Goal: Task Accomplishment & Management: Complete application form

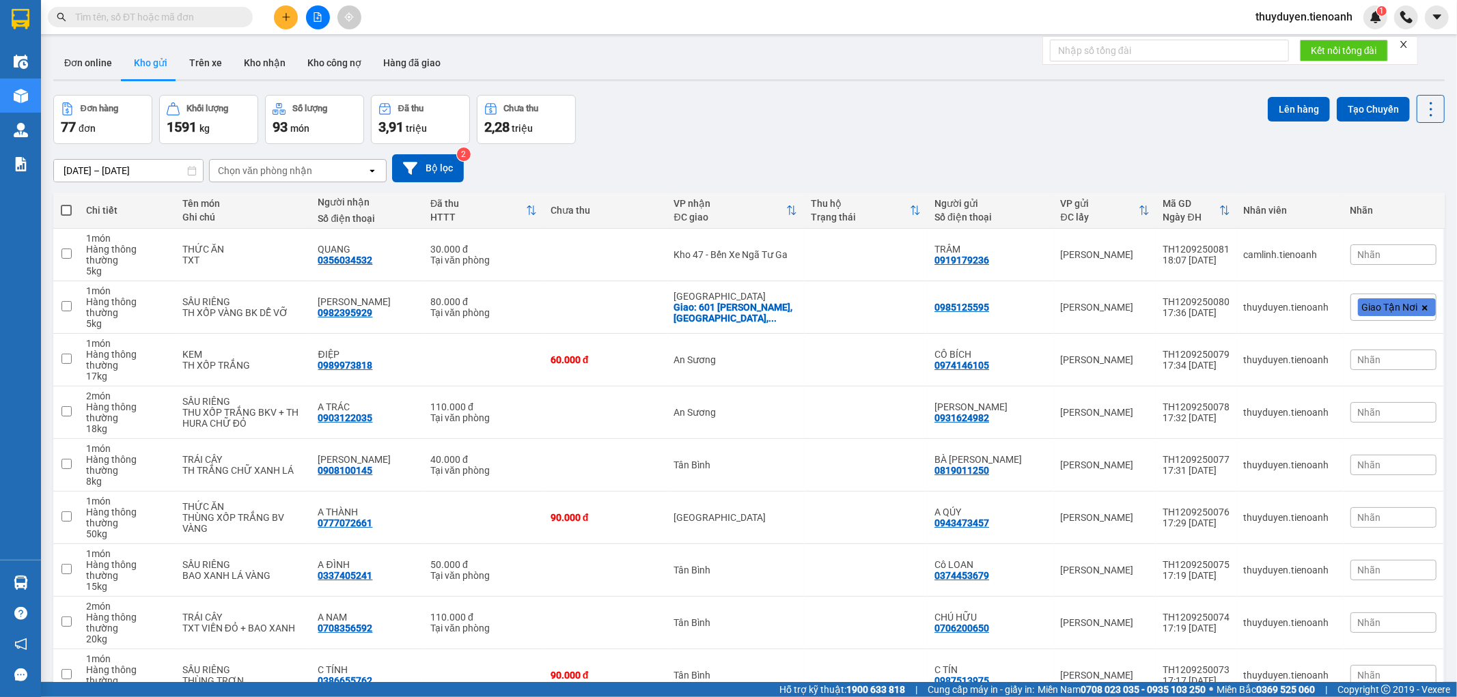
click at [193, 20] on input "text" at bounding box center [155, 17] width 161 height 15
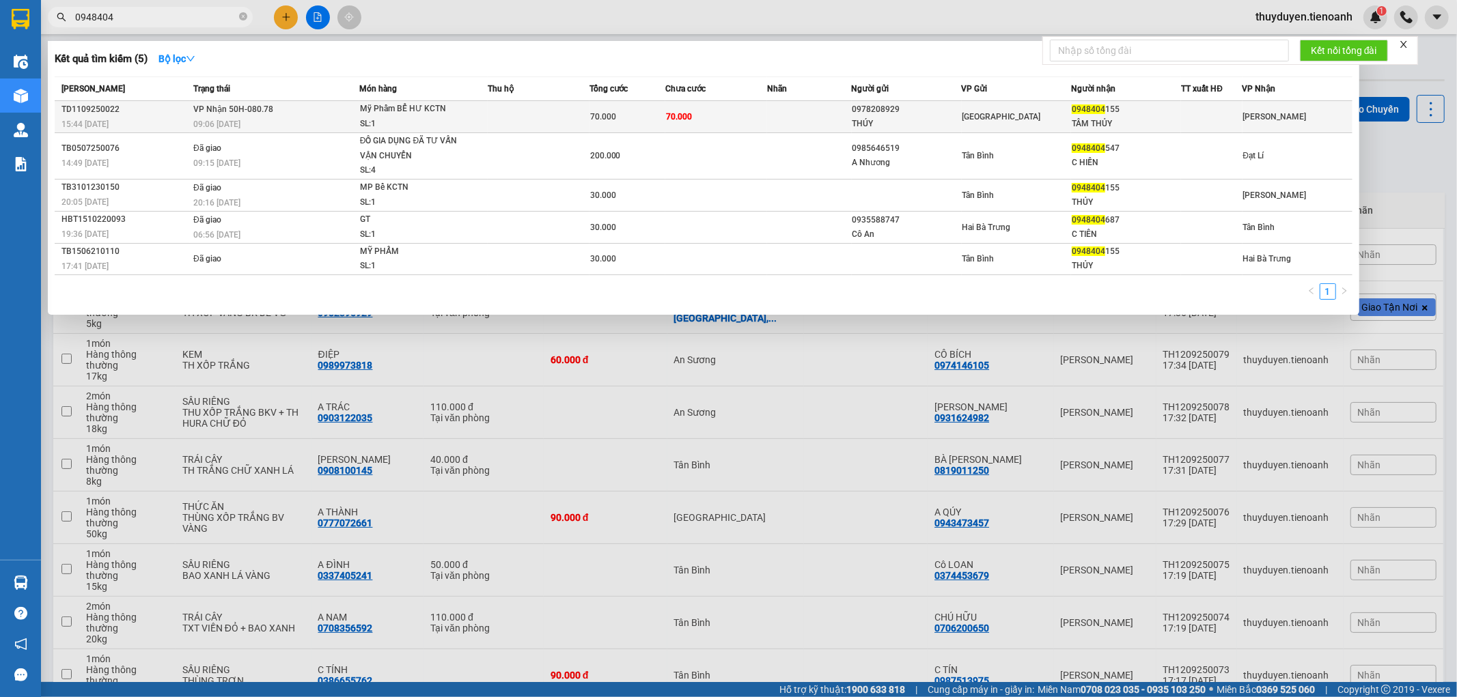
type input "0948404"
click at [1080, 117] on div "TÂM THỦY" at bounding box center [1125, 124] width 109 height 14
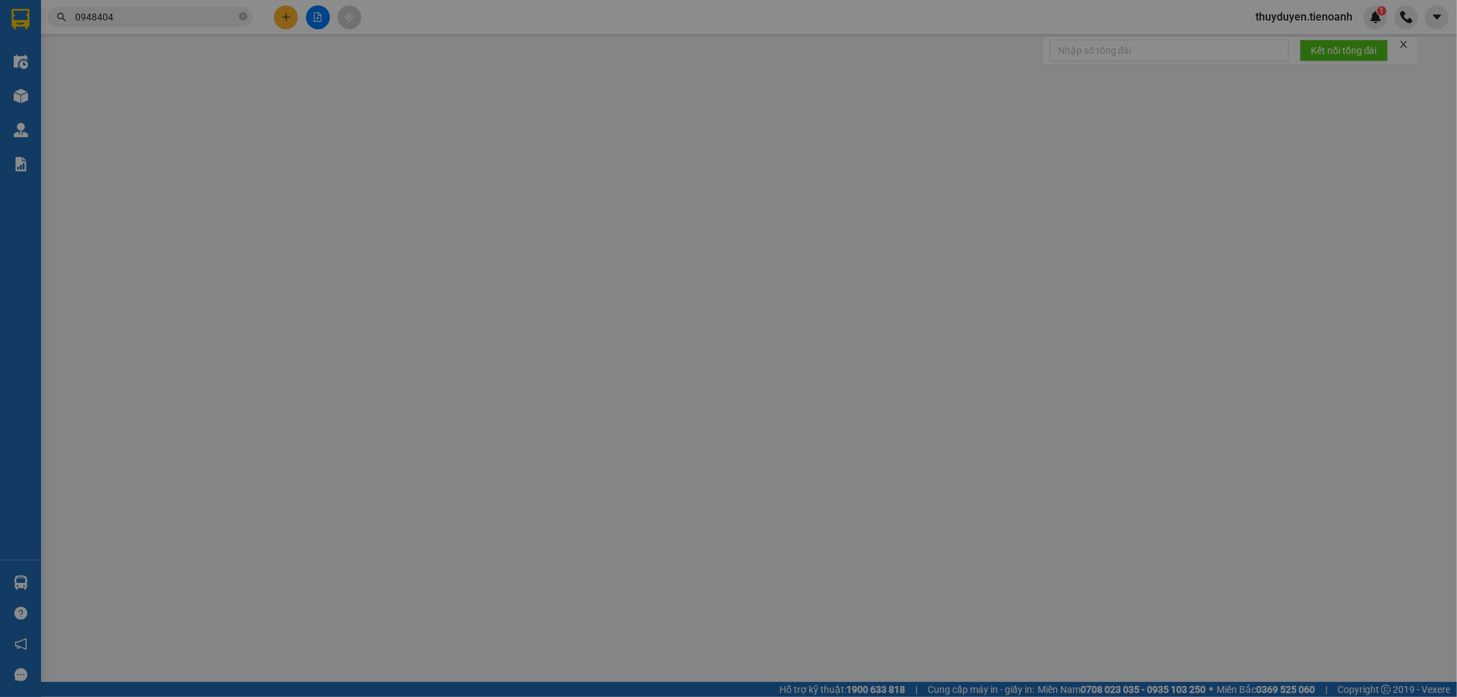
type input "0948404155"
type input "TÂM THỦY"
type input "0978208929"
type input "THÚY"
type input "70k/1T"
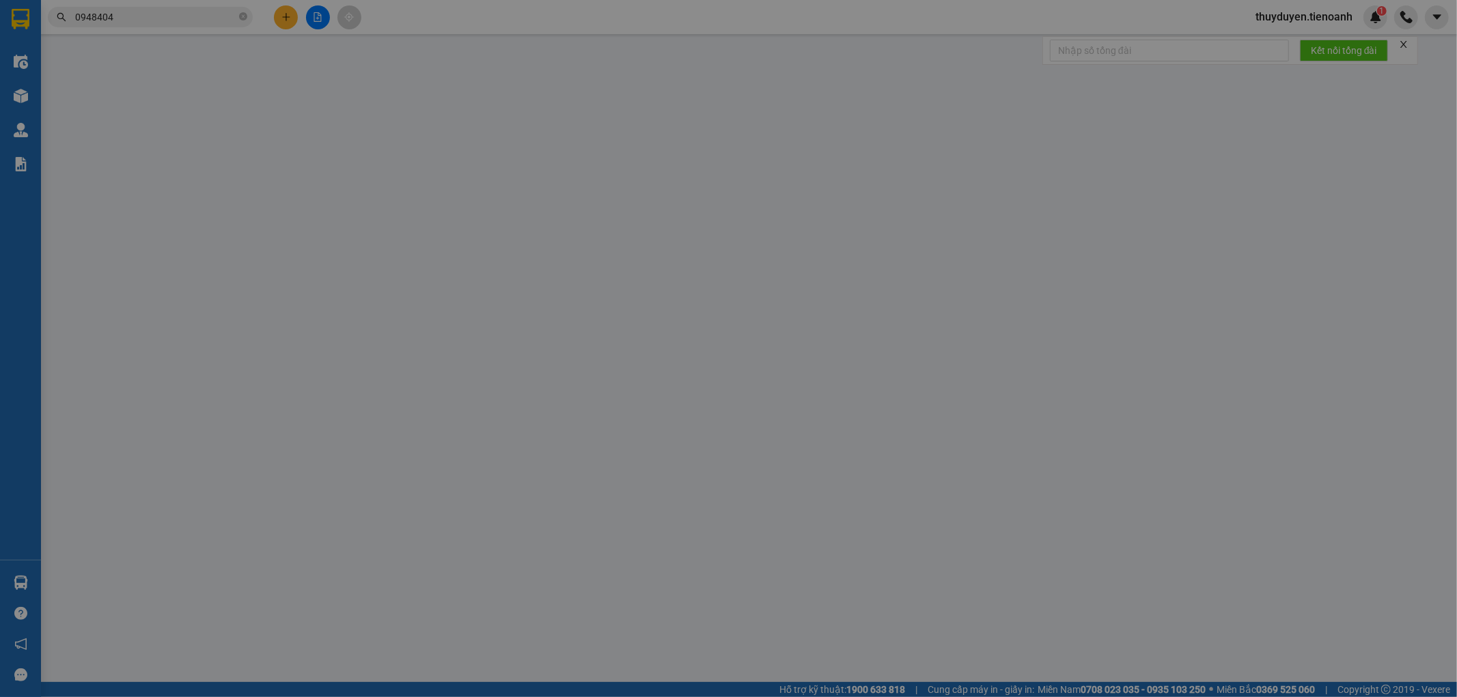
type input "70.000"
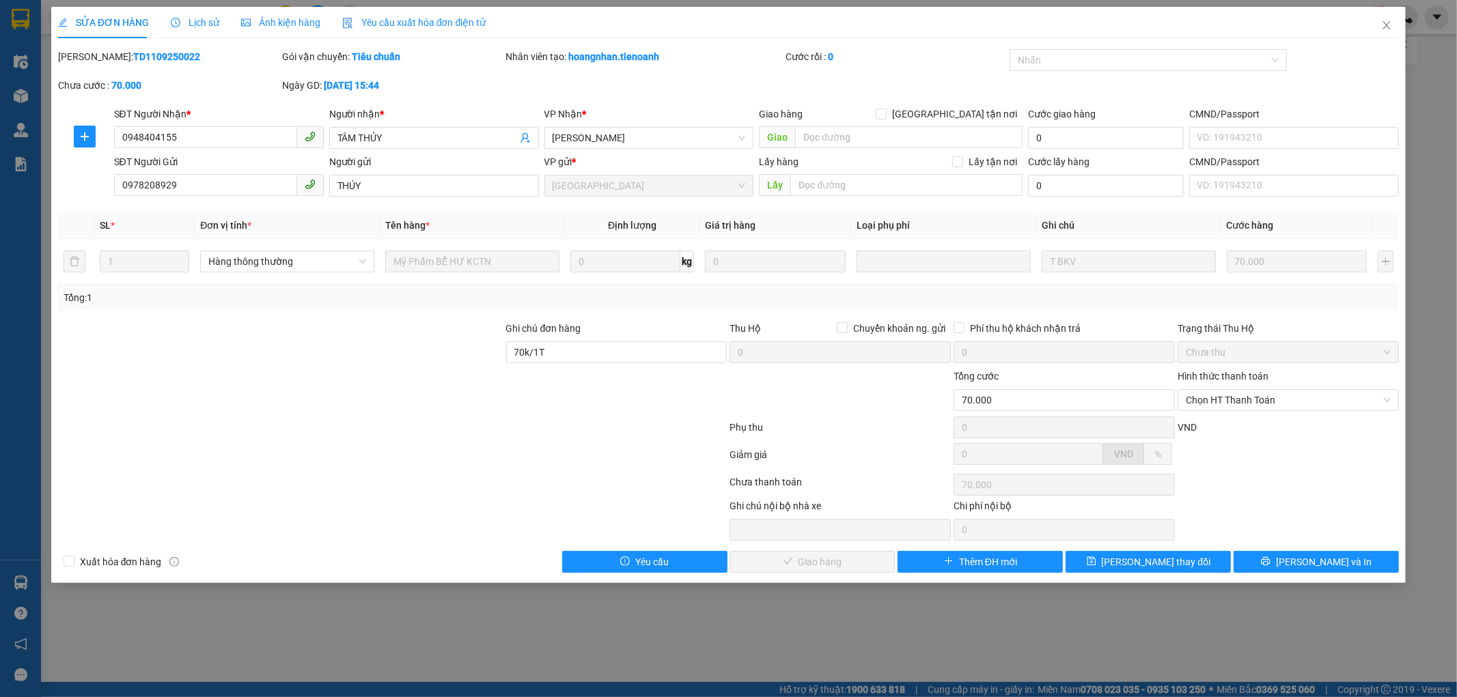
click at [478, 64] on div "Gói vận chuyển: Tiêu chuẩn" at bounding box center [393, 63] width 224 height 29
click at [877, 3] on div "SỬA ĐƠN HÀNG Lịch sử Ảnh kiện hàng Yêu cầu xuất hóa đơn điện tử Total Paid Fee …" at bounding box center [728, 348] width 1457 height 697
click at [1388, 25] on icon "close" at bounding box center [1386, 25] width 11 height 11
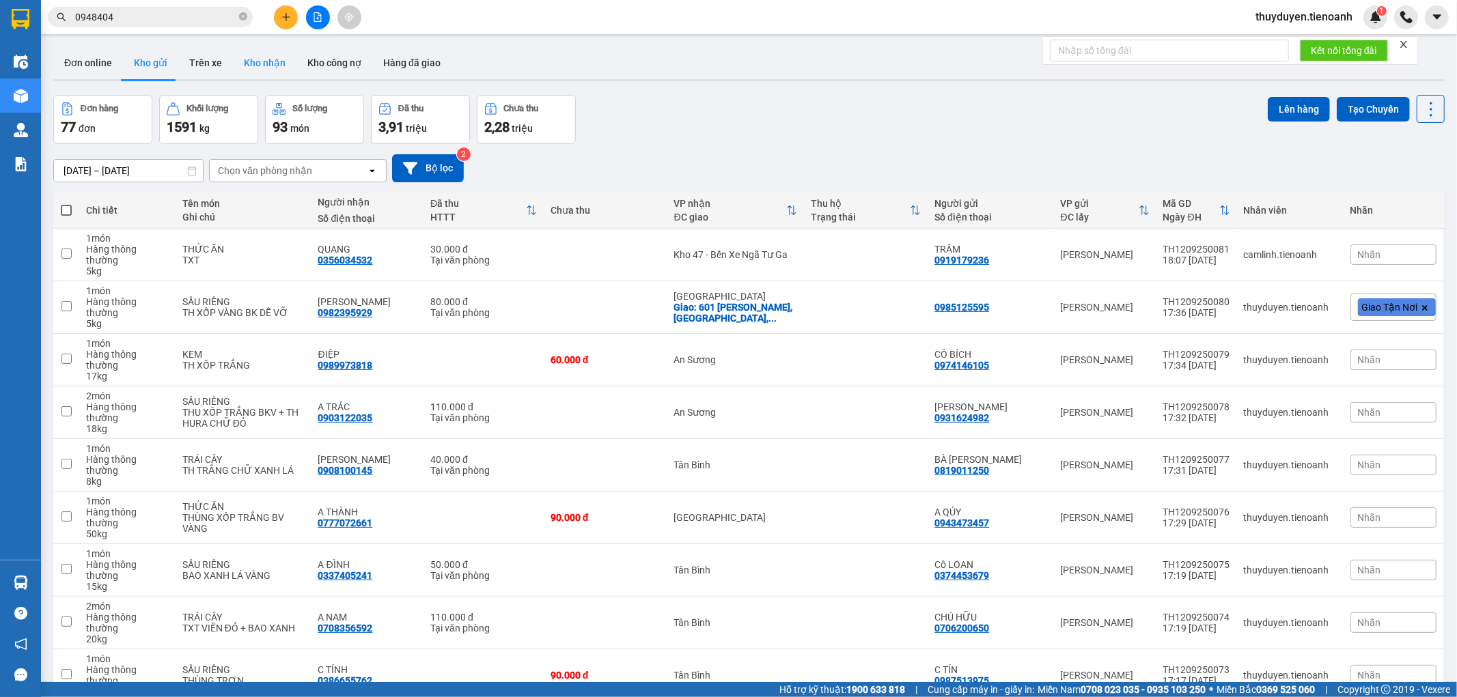
click at [240, 60] on button "Kho nhận" at bounding box center [265, 62] width 64 height 33
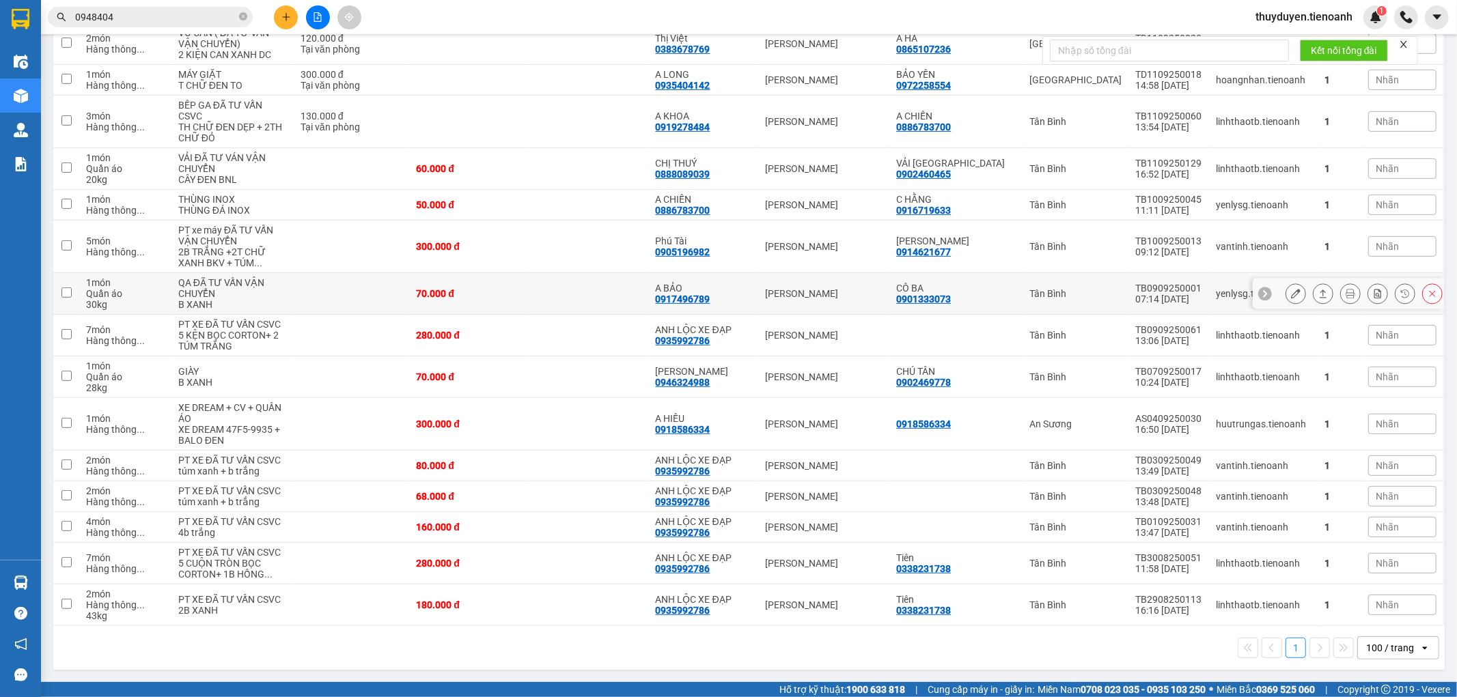
scroll to position [386, 0]
click at [1340, 18] on span "thuyduyen.tienoanh" at bounding box center [1303, 16] width 119 height 17
click at [1274, 38] on span "Đăng xuất" at bounding box center [1309, 42] width 91 height 15
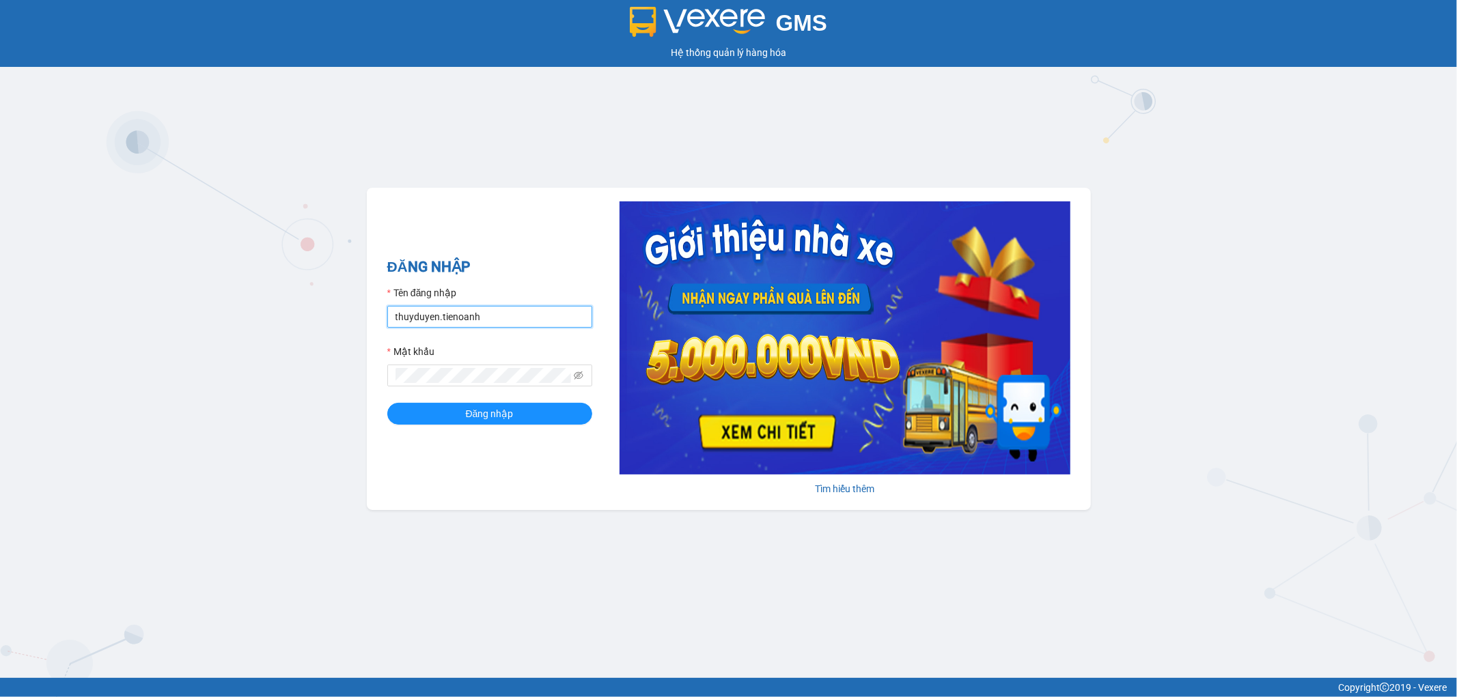
click at [515, 309] on input "thuyduyen.tienoanh" at bounding box center [489, 317] width 205 height 22
type input "camlinh.tienoanh"
click at [547, 418] on button "Đăng nhập" at bounding box center [489, 414] width 205 height 22
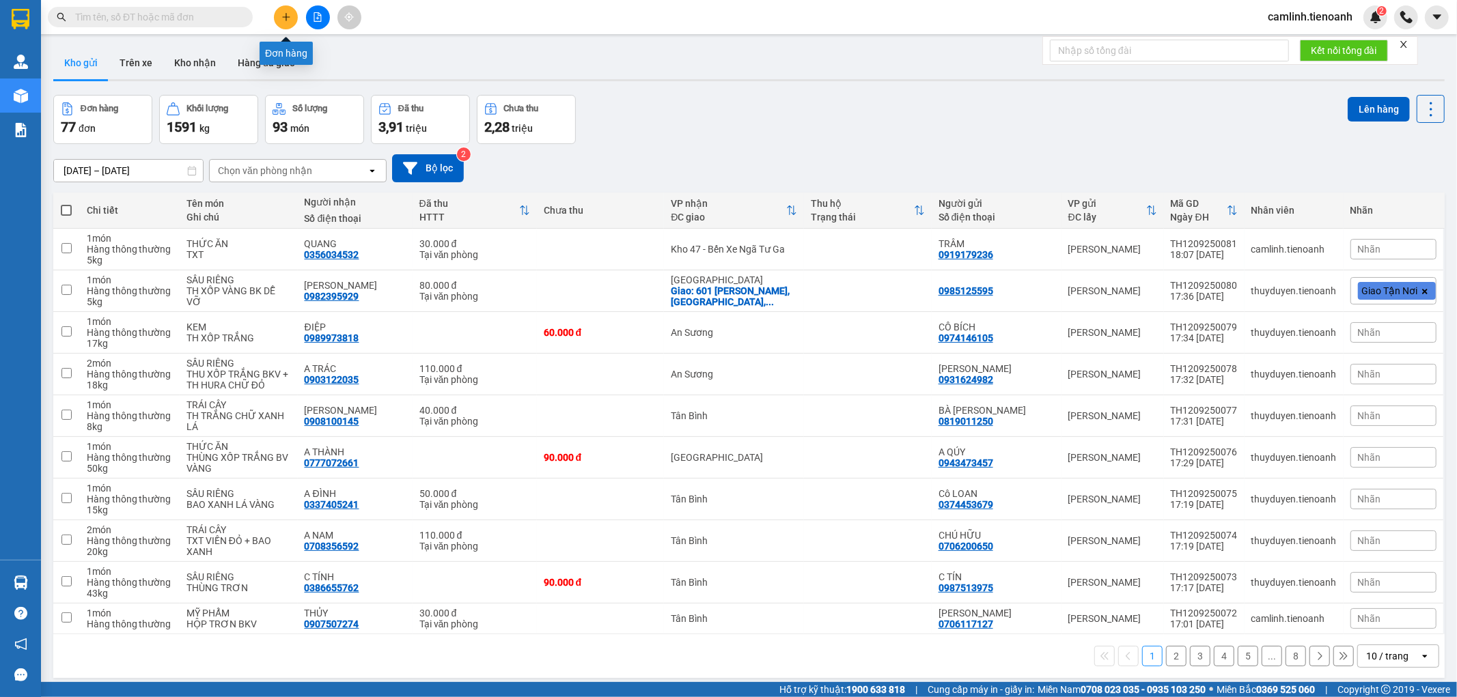
click at [287, 14] on icon "plus" at bounding box center [286, 17] width 10 height 10
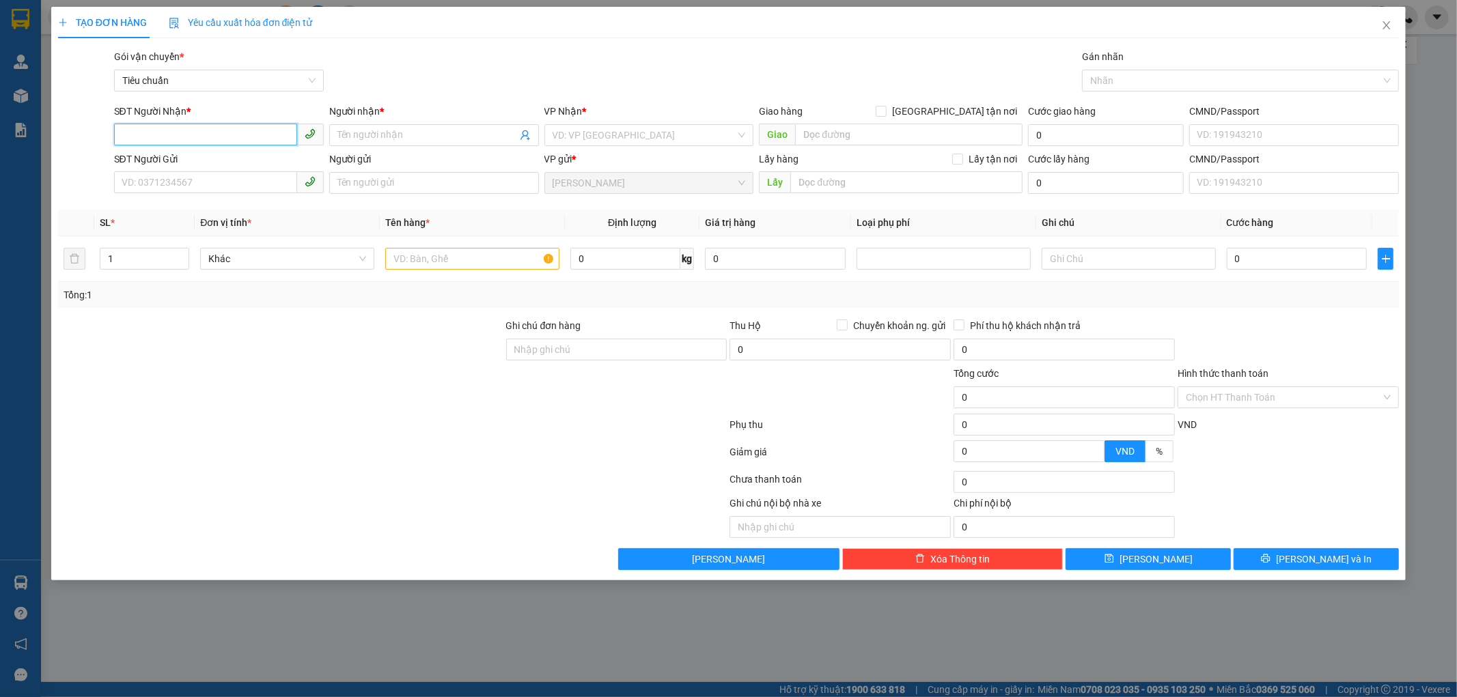
click at [258, 130] on input "SĐT Người Nhận *" at bounding box center [205, 135] width 183 height 22
type input "0326250025"
click at [257, 155] on div "0326250025 - HẢI" at bounding box center [218, 162] width 193 height 15
type input "HẢI"
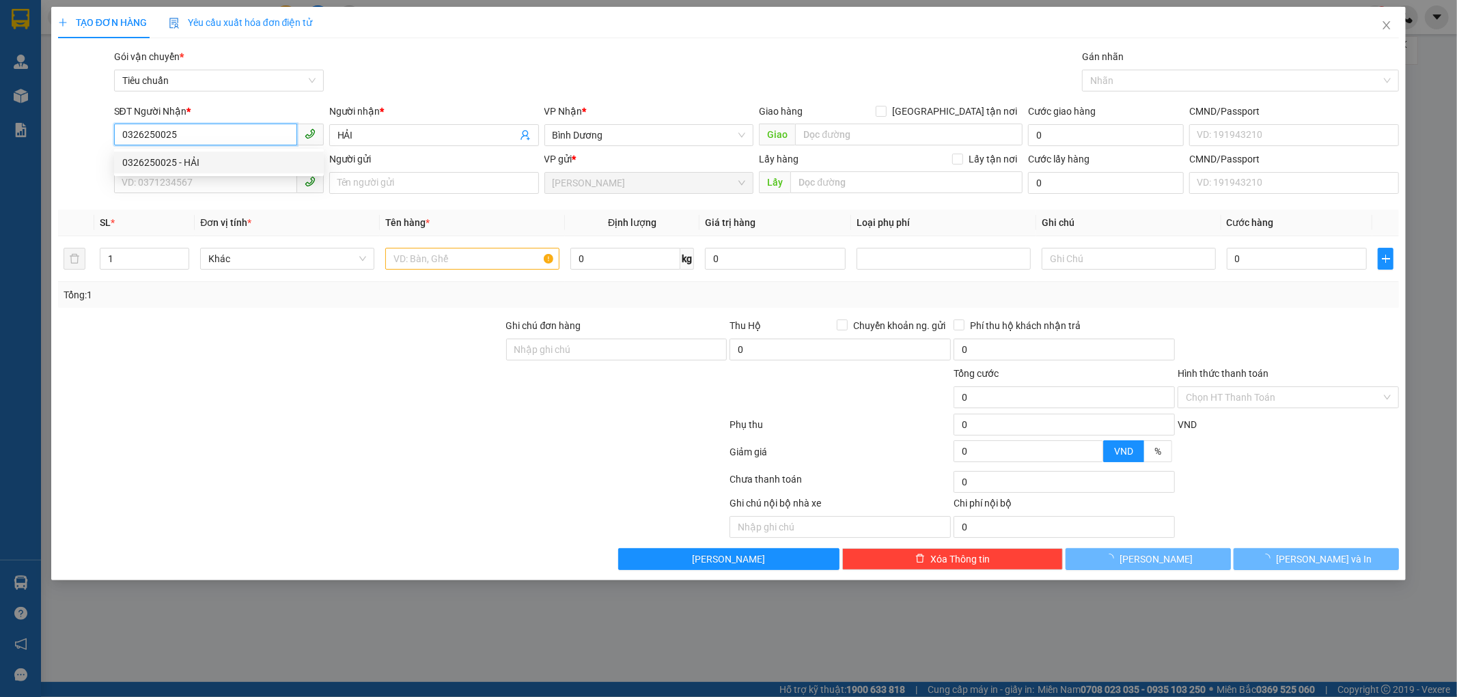
type input "0326250025"
type input "150.000"
click at [251, 195] on div "SĐT Người Gửi VD: 0371234567" at bounding box center [219, 176] width 210 height 48
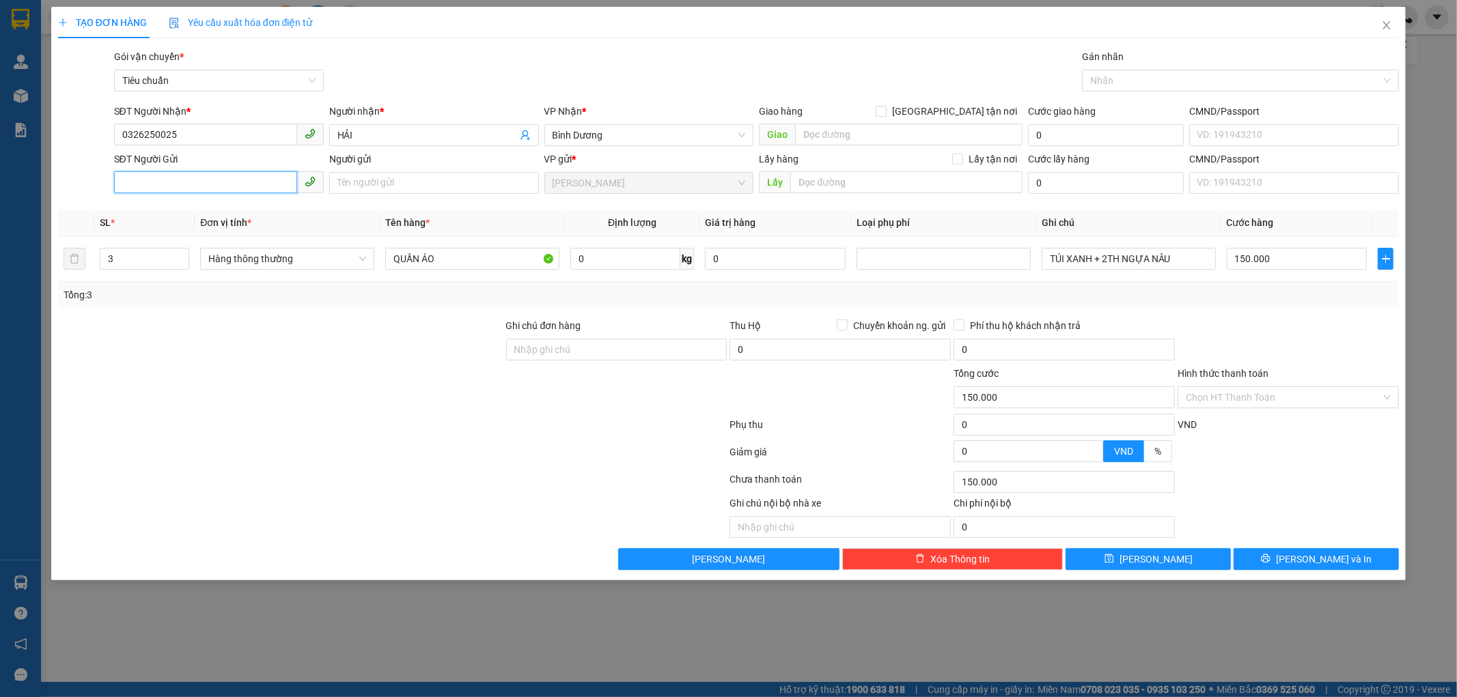
click at [249, 185] on input "SĐT Người Gửi" at bounding box center [205, 182] width 183 height 22
type input "0349826821"
click at [480, 187] on input "Người gửi" at bounding box center [434, 183] width 210 height 22
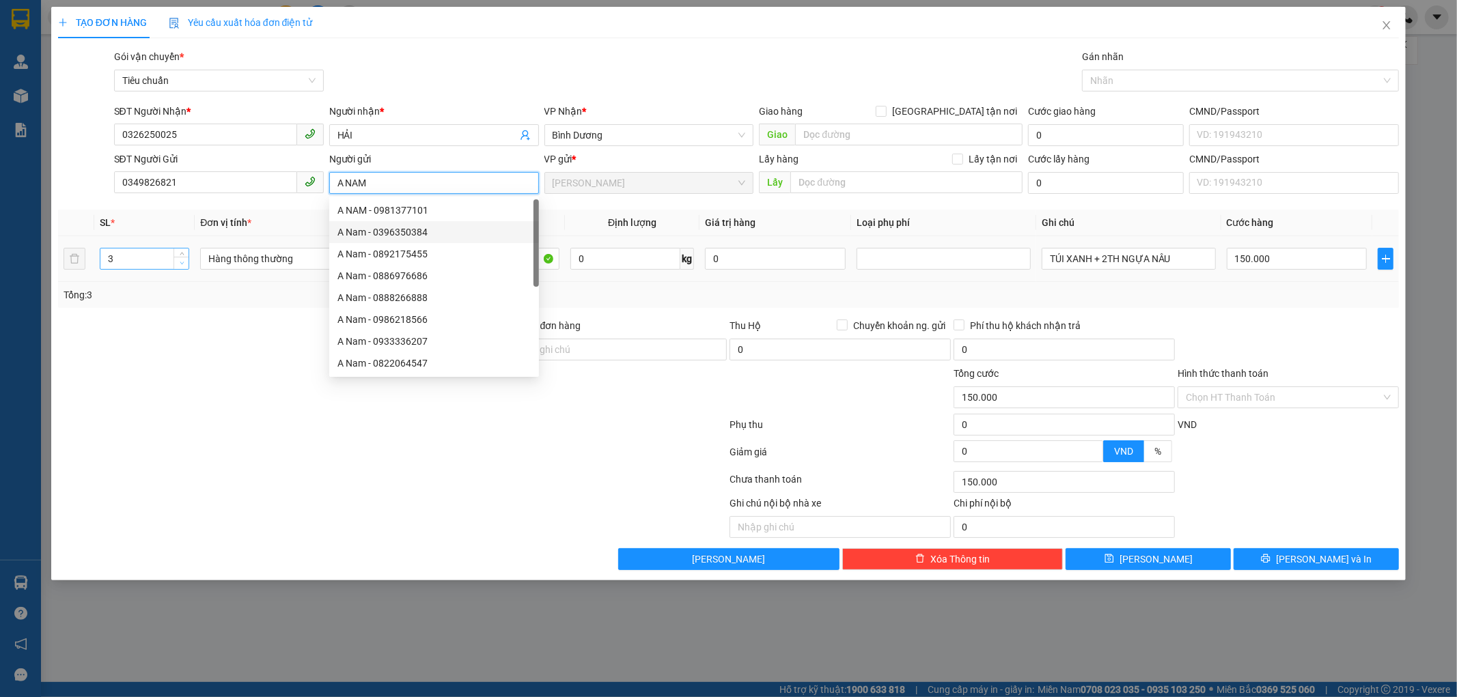
type input "A NAM"
click at [184, 267] on span "down" at bounding box center [182, 263] width 8 height 8
type input "1"
click at [184, 267] on span "down" at bounding box center [182, 263] width 8 height 8
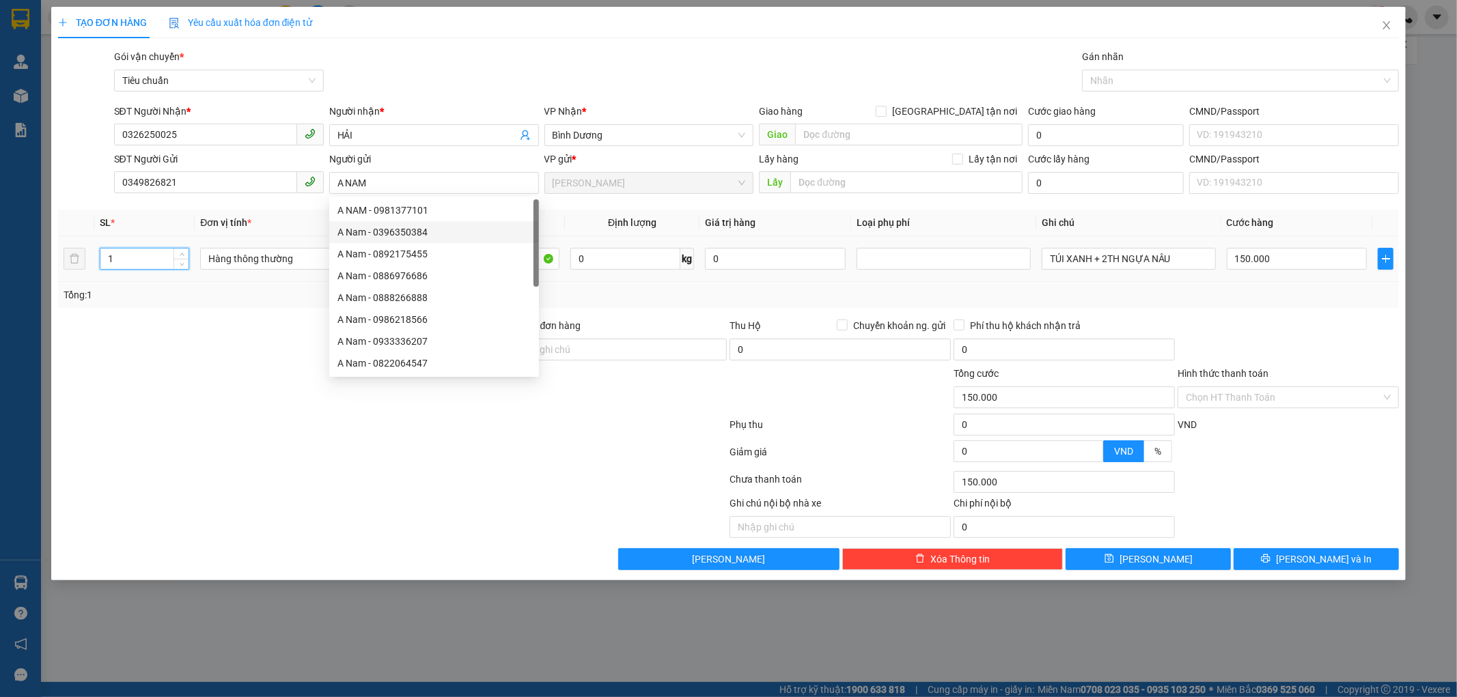
click at [212, 322] on div at bounding box center [281, 342] width 448 height 48
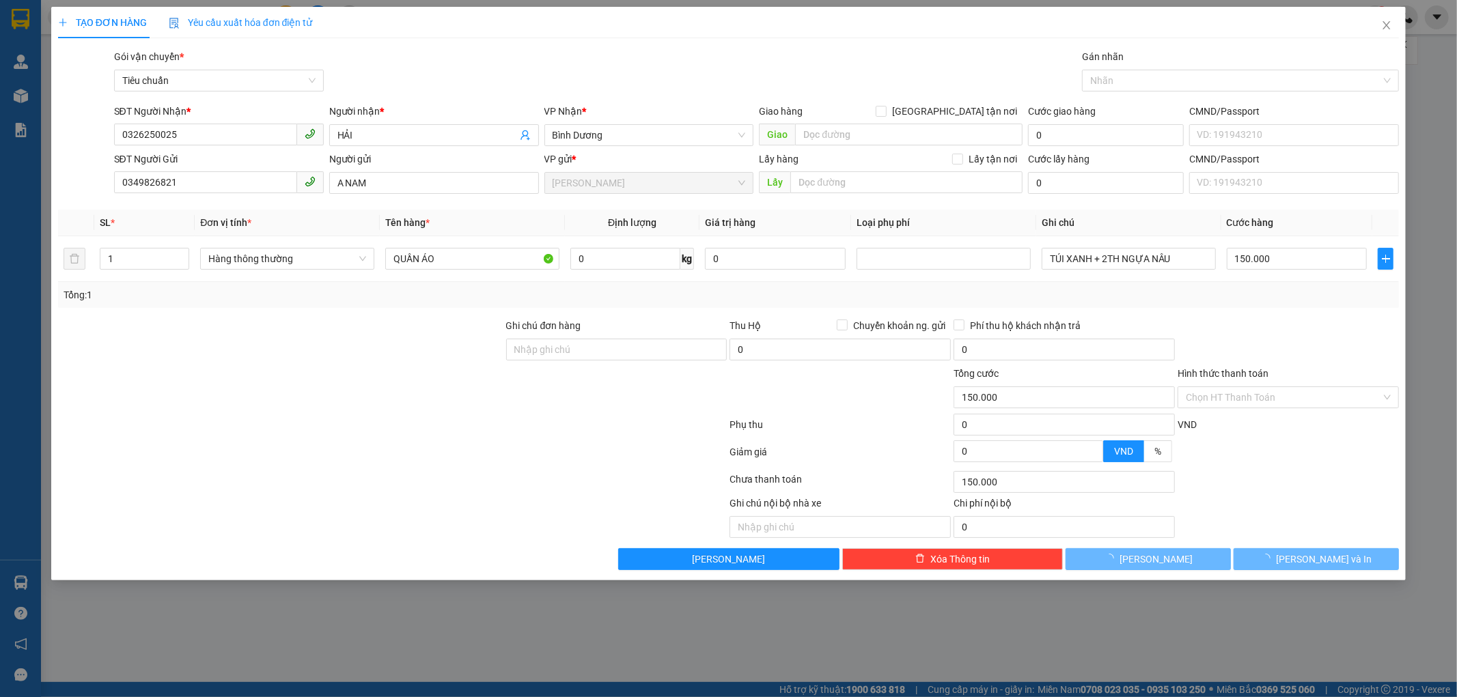
type input "0"
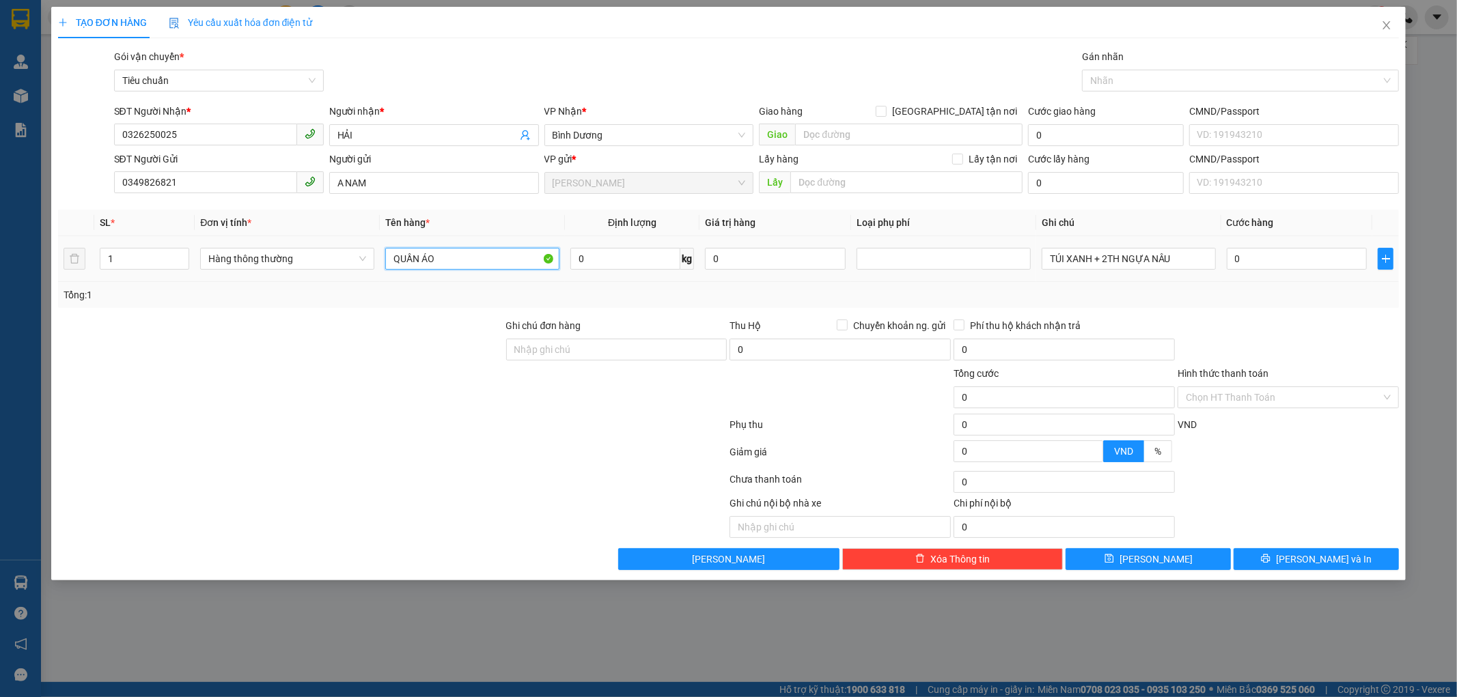
click at [419, 255] on input "QUẦN ÁO" at bounding box center [472, 259] width 174 height 22
type input "CÀ PHÊ"
click at [1123, 249] on div "Transit Pickup Surcharge Ids Transit Deliver Surcharge Ids Transit Deliver Surc…" at bounding box center [728, 309] width 1341 height 521
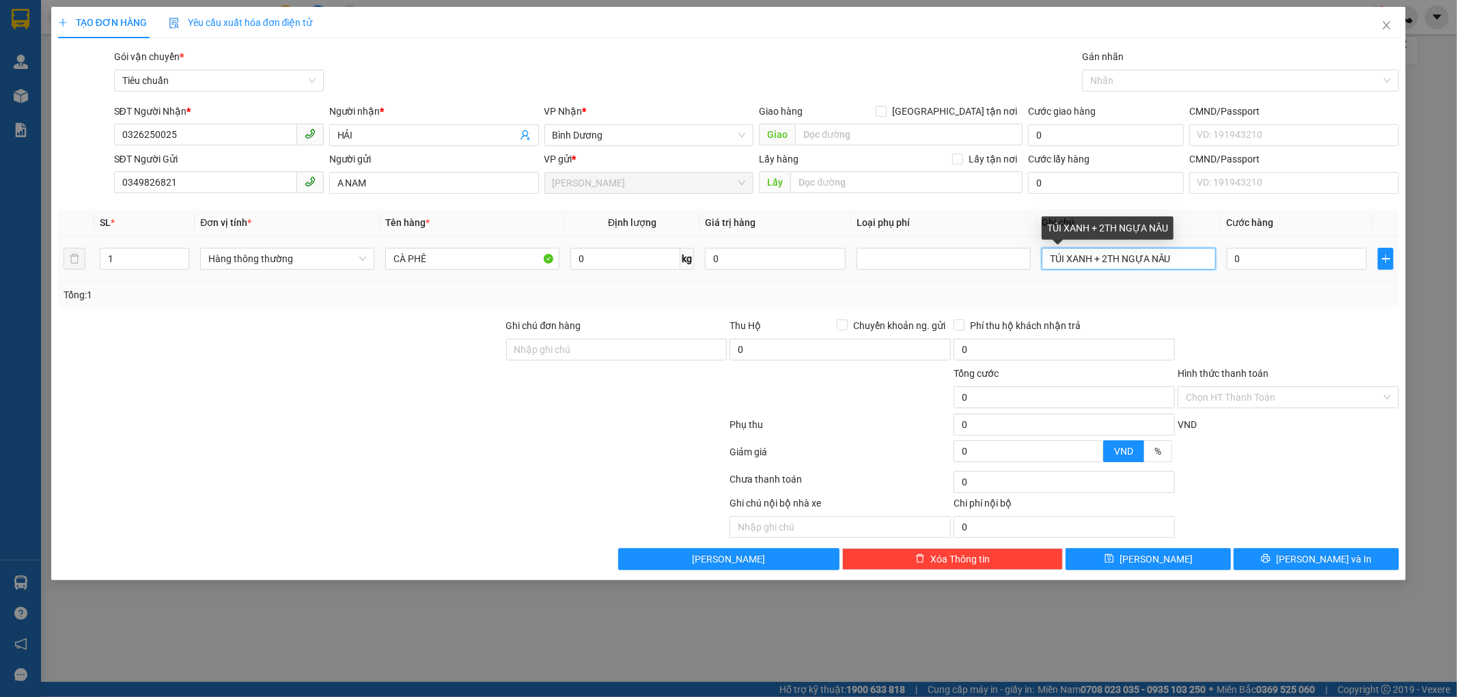
click at [1123, 249] on input "TÚI XANH + 2TH NGỰA NÂU" at bounding box center [1128, 259] width 174 height 22
type input "C"
type input "HỘP BNL VÀNG"
click at [1231, 256] on input "0" at bounding box center [1296, 259] width 141 height 22
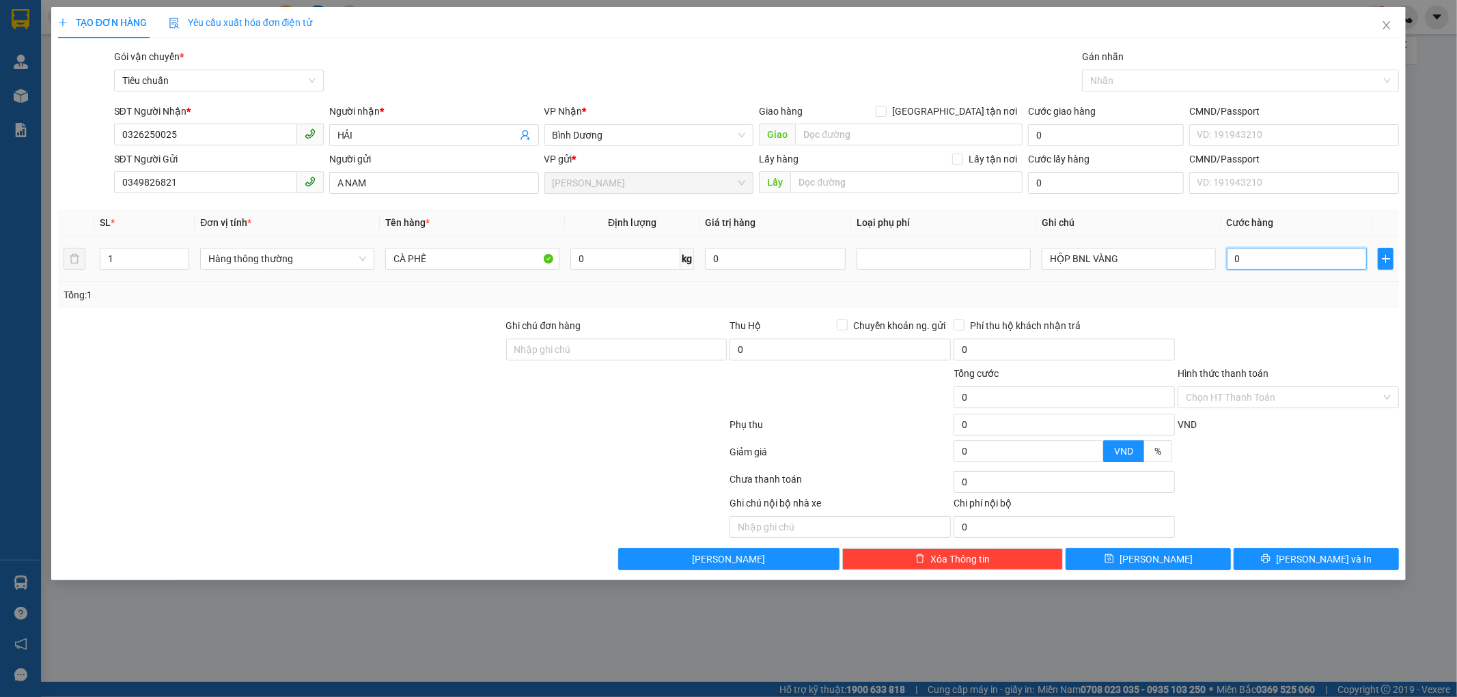
type input "3"
type input "30"
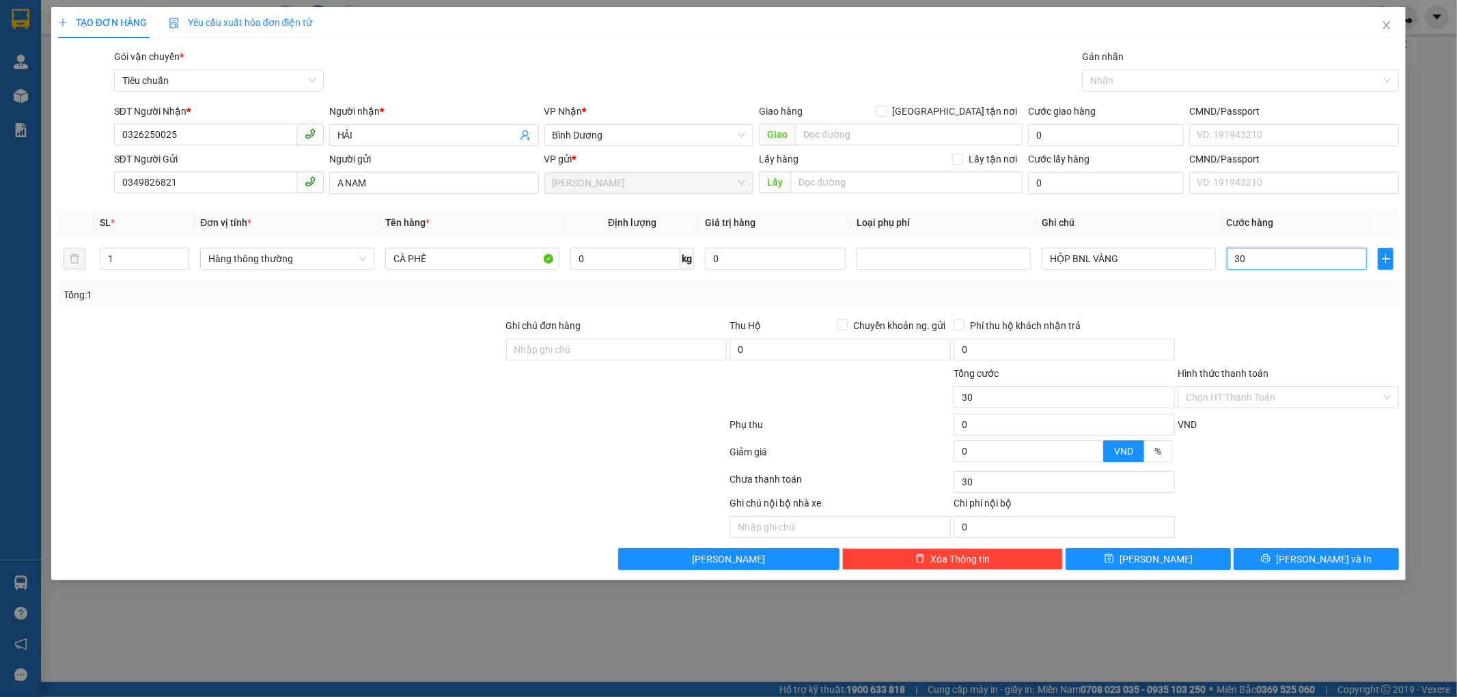
type input "30"
type input "30.000"
click at [1237, 324] on div at bounding box center [1288, 342] width 224 height 48
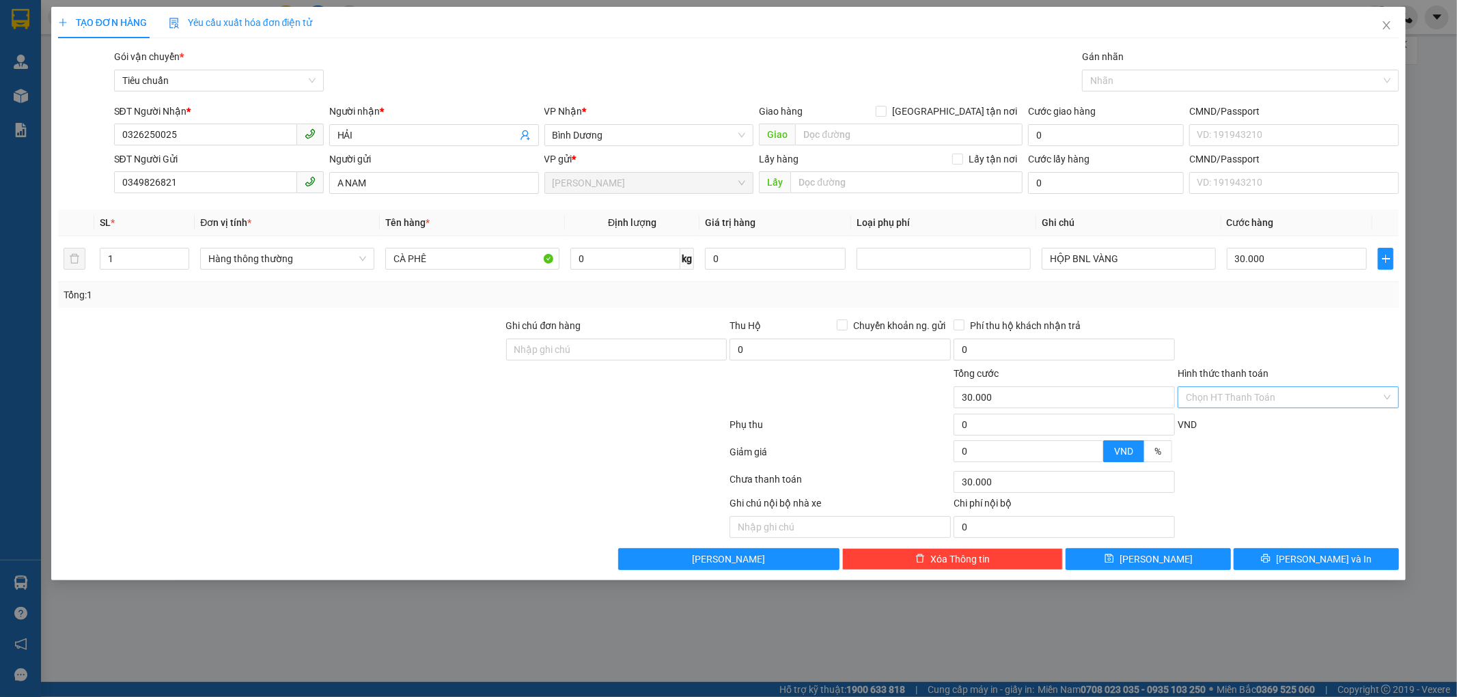
click at [1236, 387] on input "Hình thức thanh toán" at bounding box center [1282, 397] width 195 height 20
click at [1230, 426] on div "Tại văn phòng" at bounding box center [1288, 424] width 205 height 15
type input "0"
click at [1285, 563] on button "[PERSON_NAME] và In" at bounding box center [1315, 559] width 165 height 22
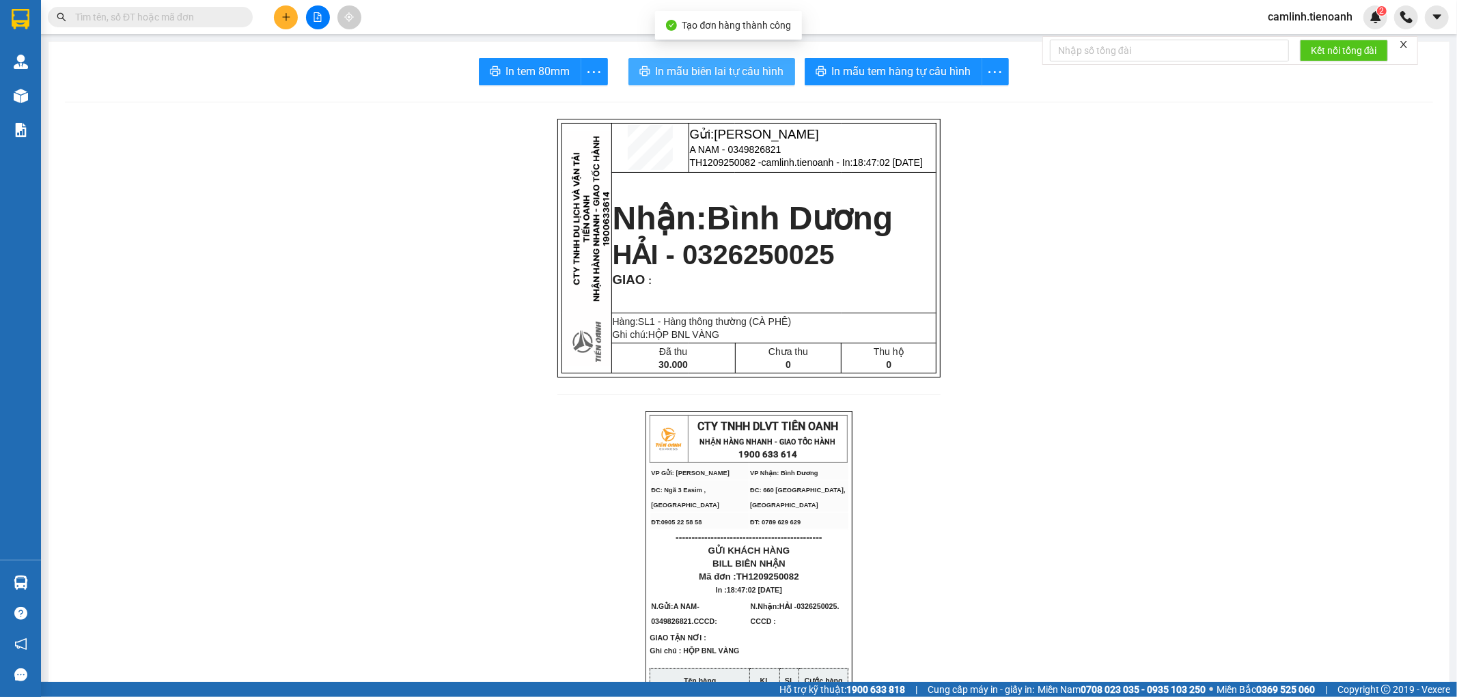
click at [657, 71] on span "In mẫu biên lai tự cấu hình" at bounding box center [720, 71] width 128 height 17
